Goal: Information Seeking & Learning: Check status

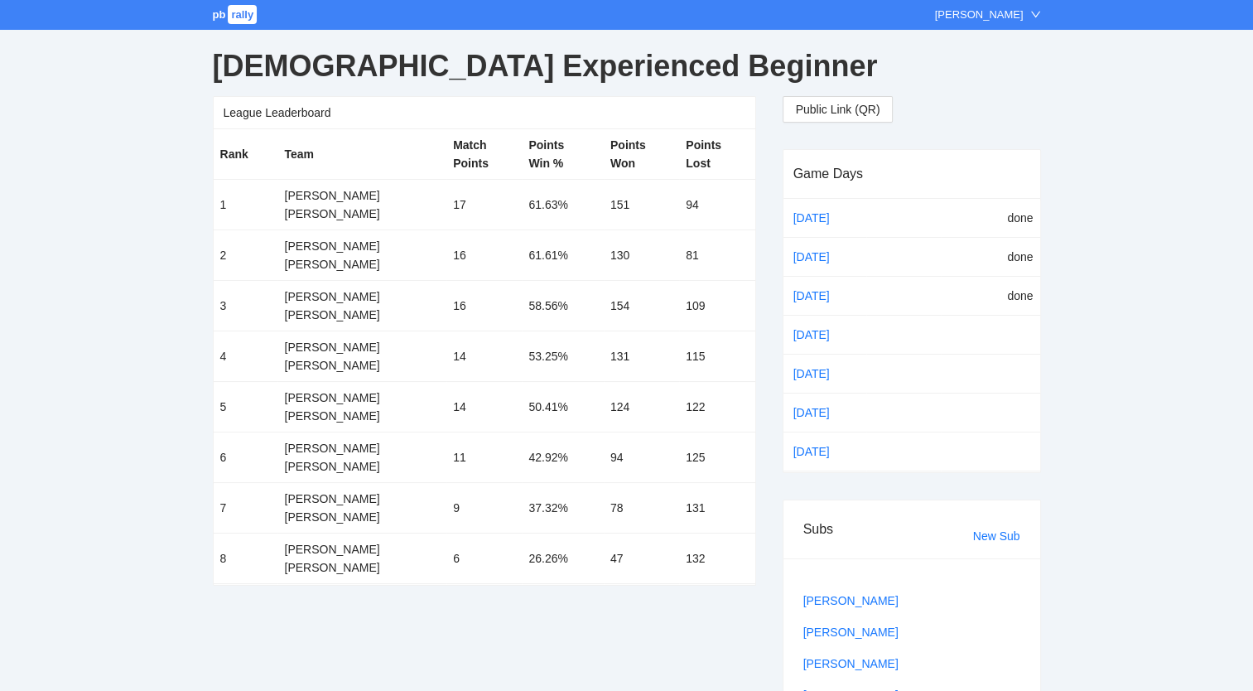
click at [221, 13] on span "pb" at bounding box center [219, 14] width 13 height 12
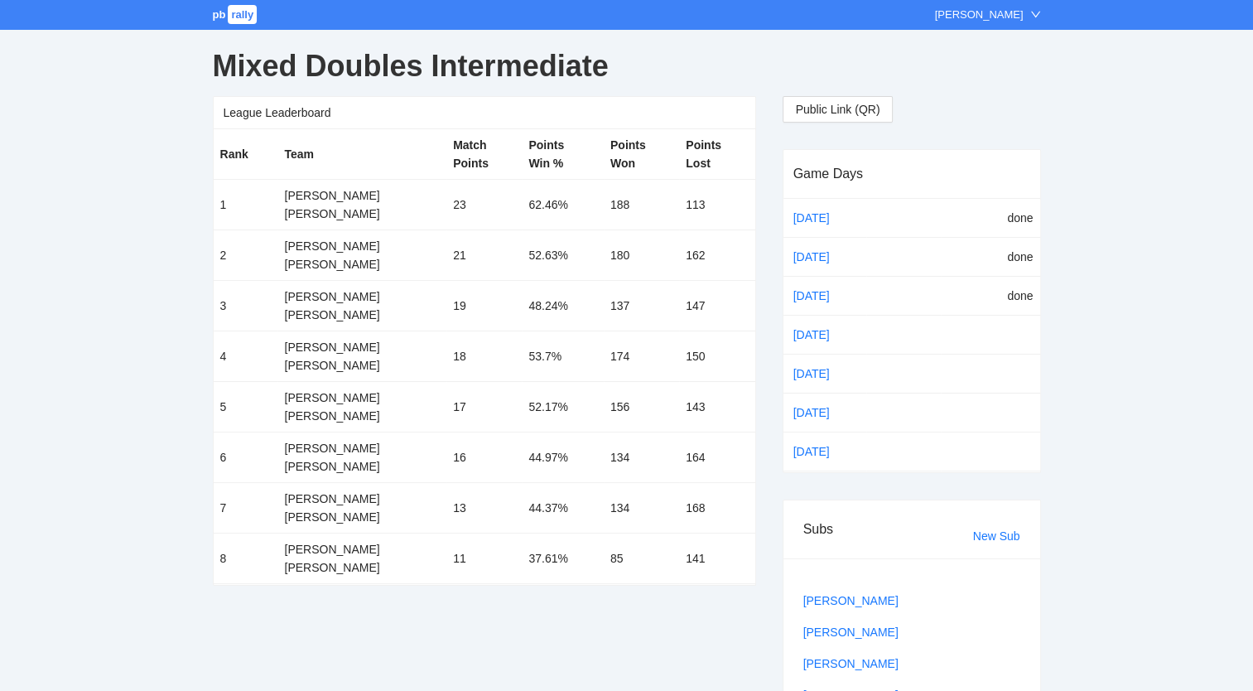
click at [814, 329] on link "[DATE]" at bounding box center [825, 334] width 70 height 25
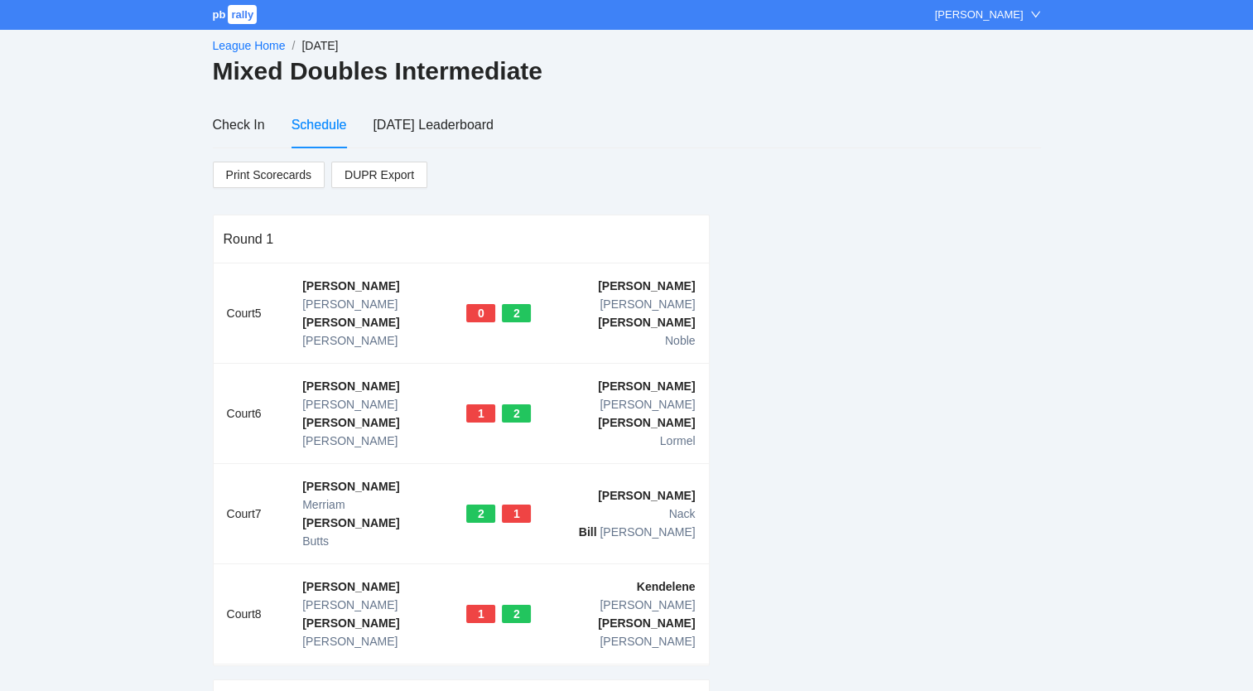
click at [254, 41] on link "League Home" at bounding box center [249, 45] width 73 height 13
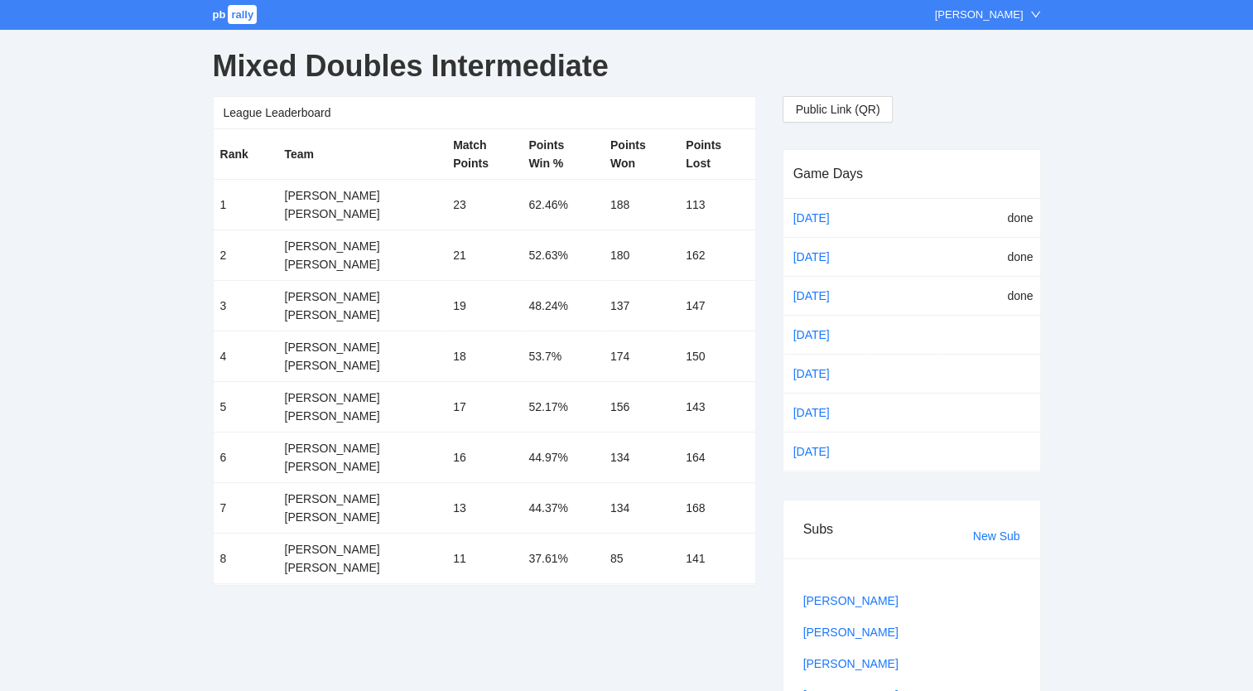
click at [218, 17] on span "pb" at bounding box center [219, 14] width 13 height 12
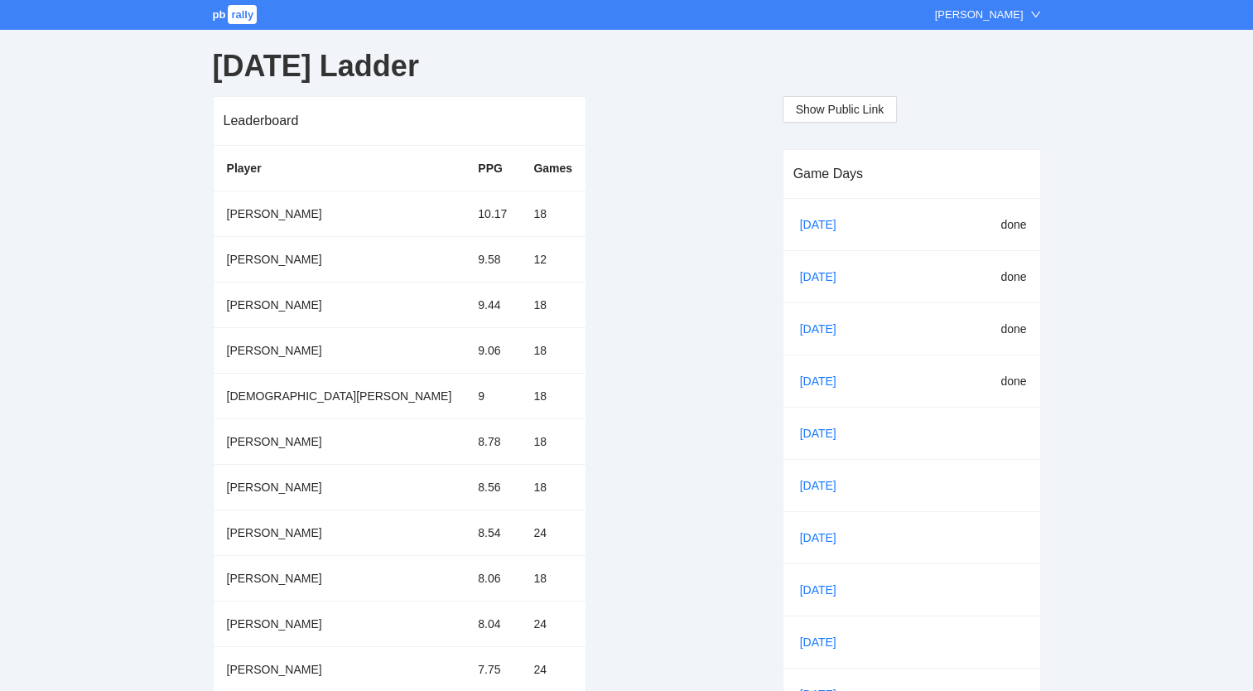
click at [818, 383] on link "Oct 06" at bounding box center [825, 381] width 56 height 25
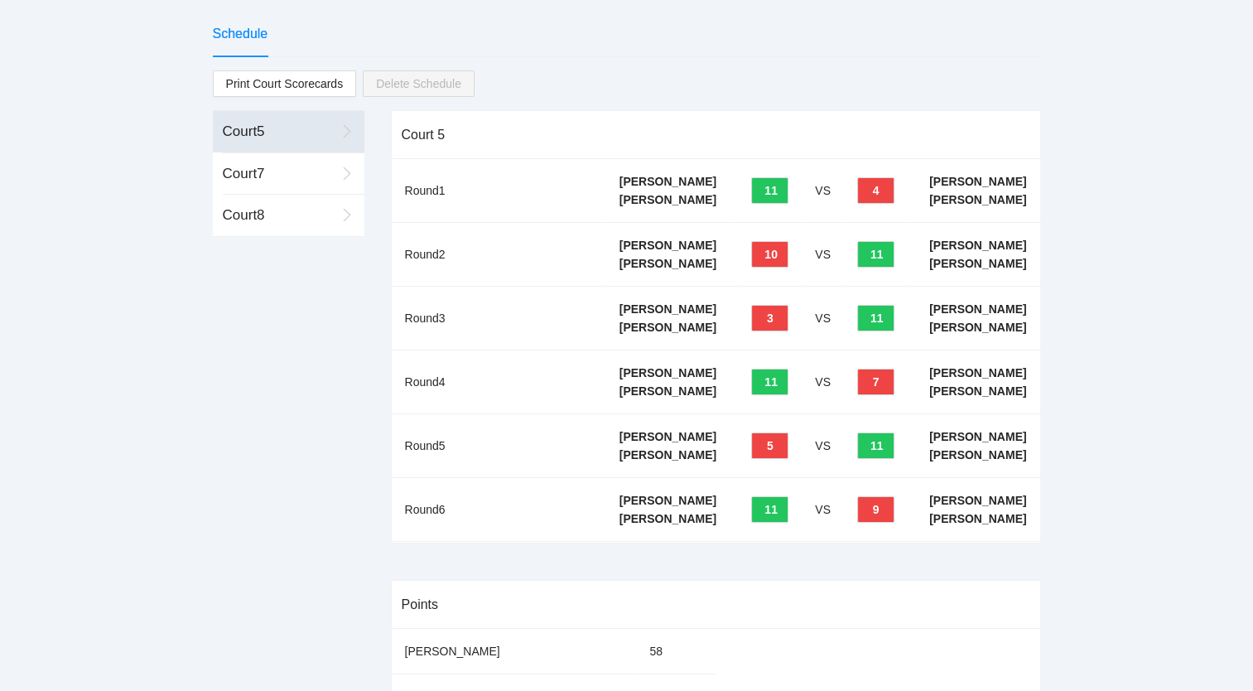
scroll to position [98, 0]
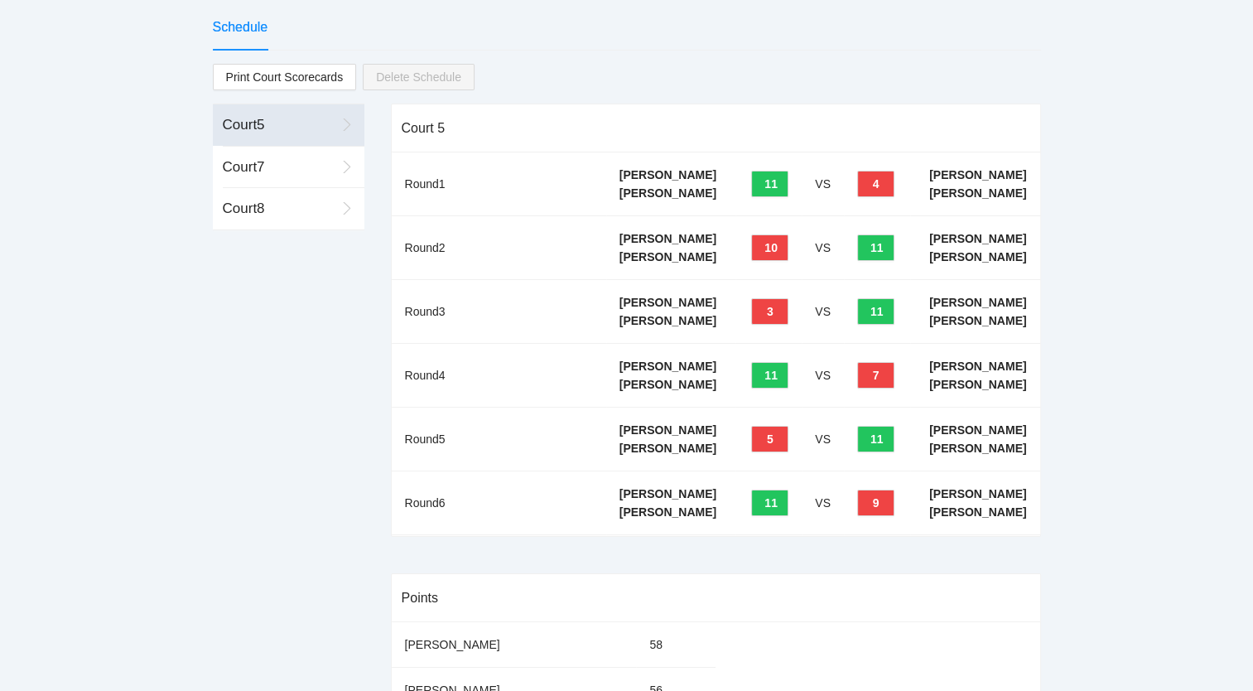
click at [242, 171] on div "Court 7" at bounding box center [279, 168] width 113 height 22
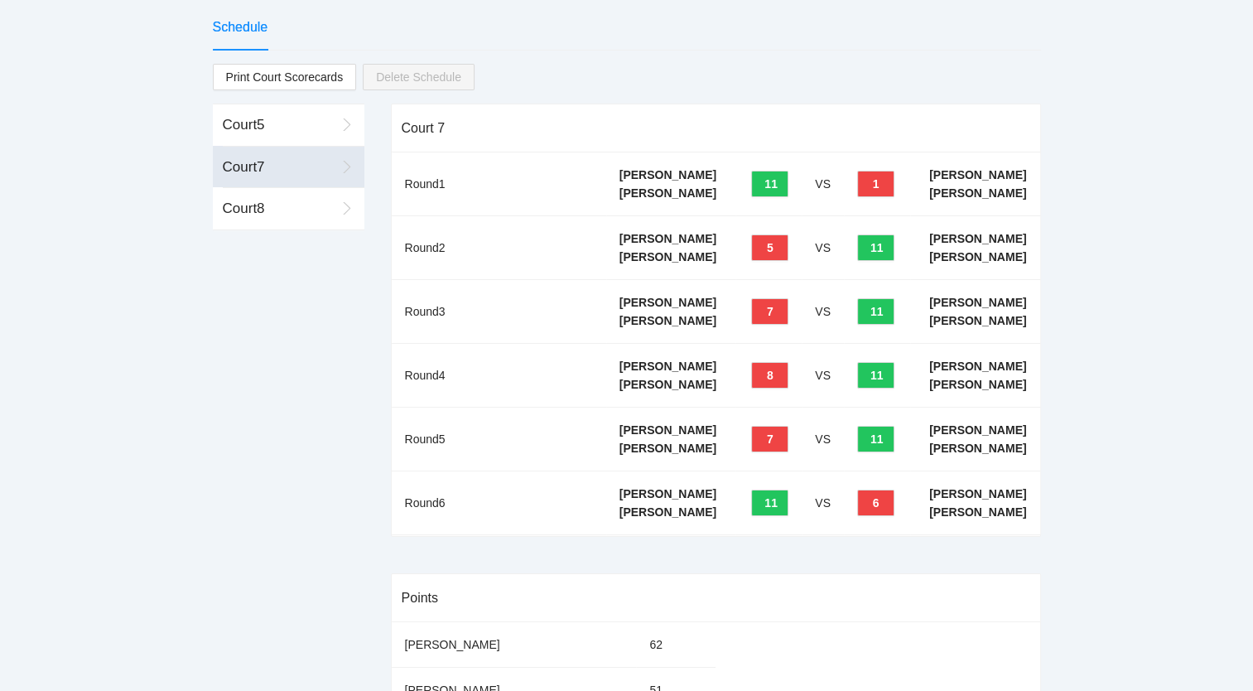
click at [246, 198] on div "Court 8" at bounding box center [279, 209] width 113 height 22
